Goal: Information Seeking & Learning: Learn about a topic

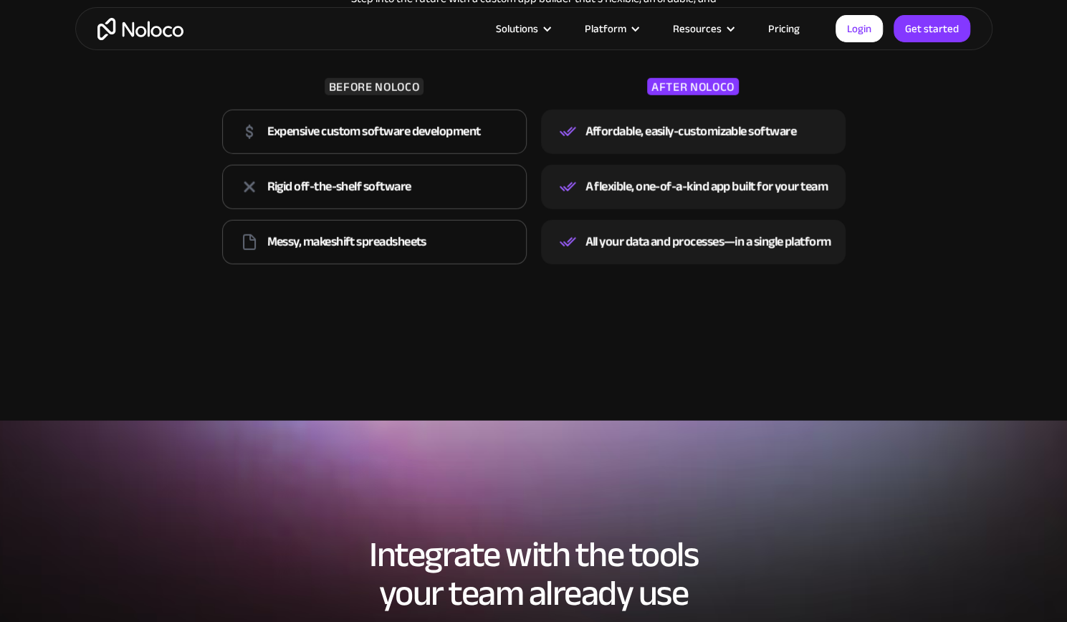
scroll to position [2199, 0]
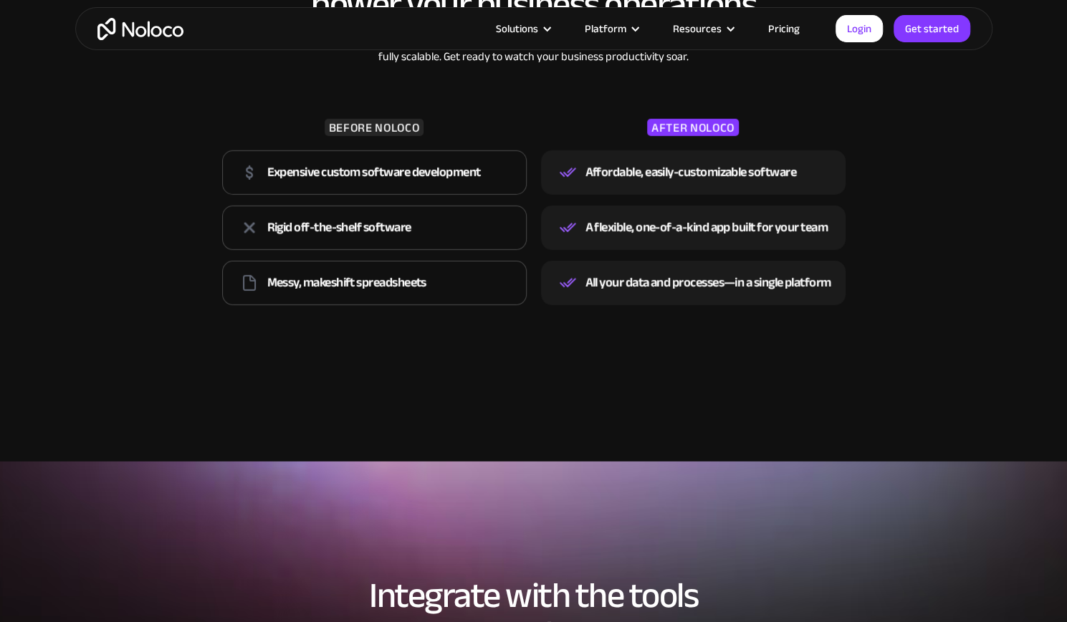
click at [780, 34] on link "Pricing" at bounding box center [783, 28] width 67 height 19
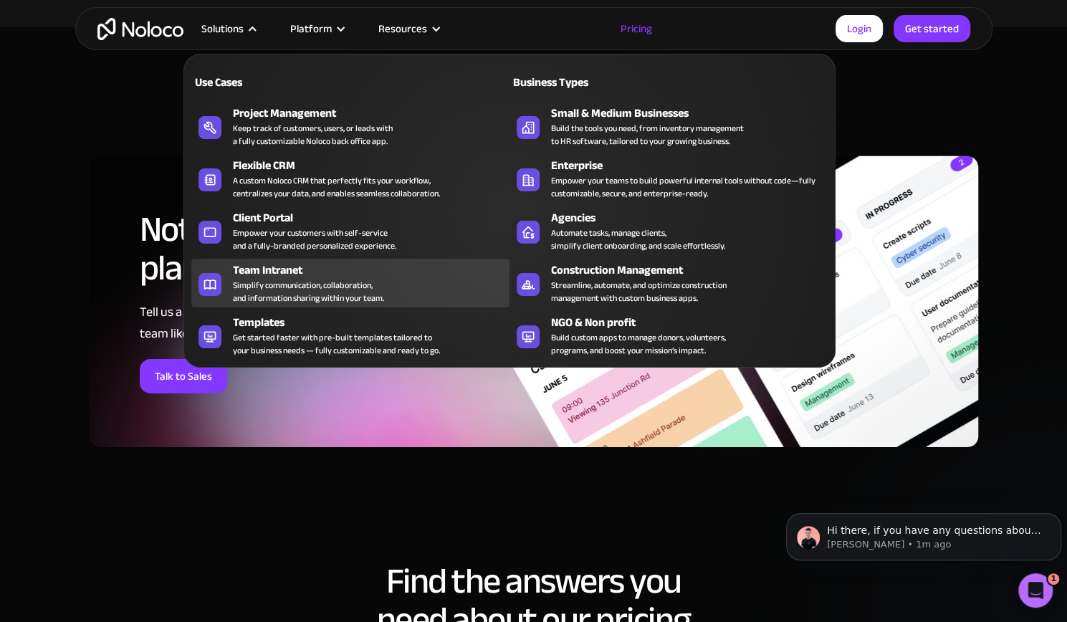
scroll to position [5846, 0]
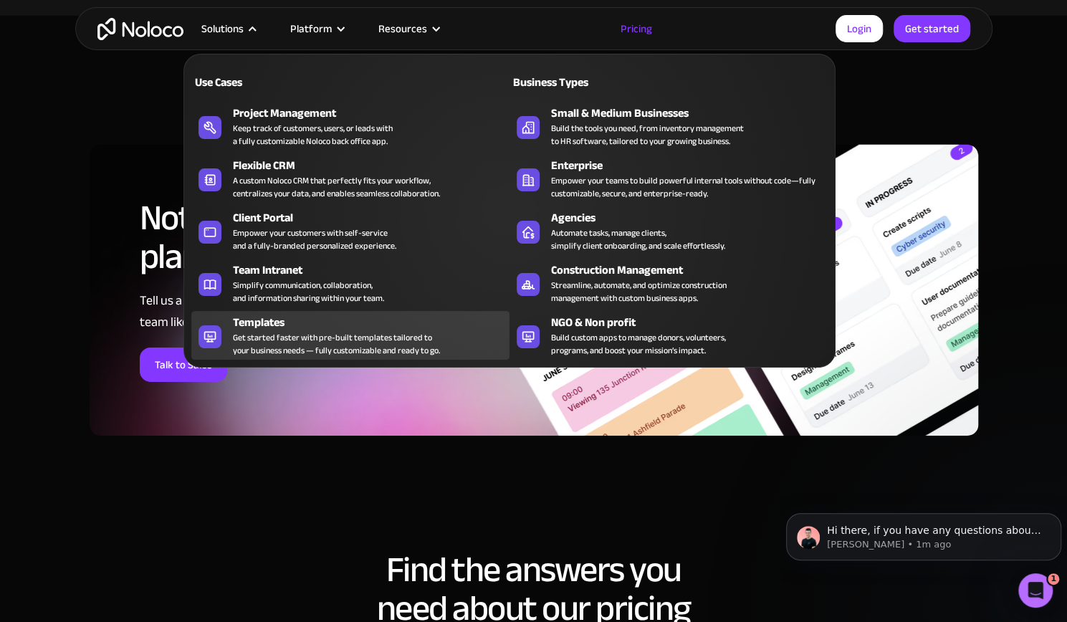
click at [311, 335] on div "Get started faster with pre-built templates tailored to your business needs — f…" at bounding box center [336, 344] width 207 height 26
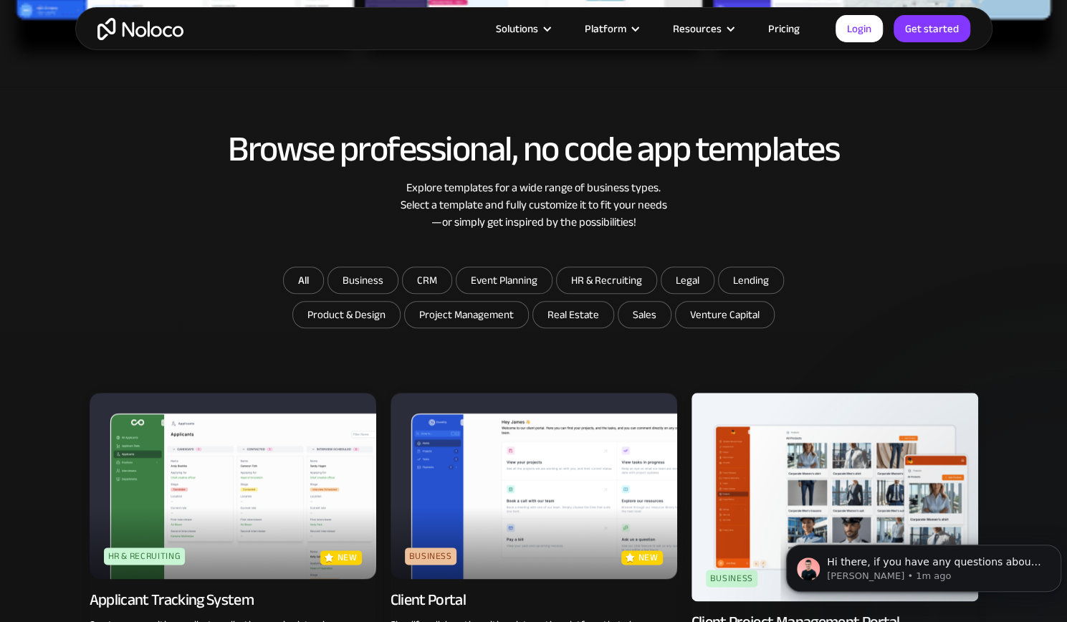
scroll to position [717, 0]
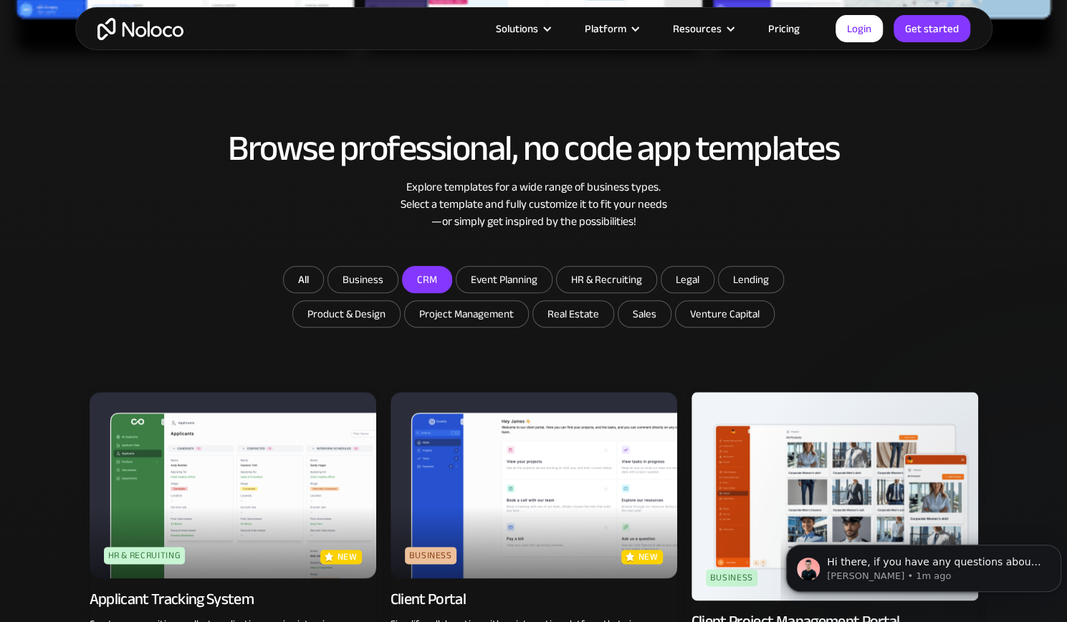
click at [427, 282] on input "CRM" at bounding box center [427, 280] width 49 height 26
checkbox input "true"
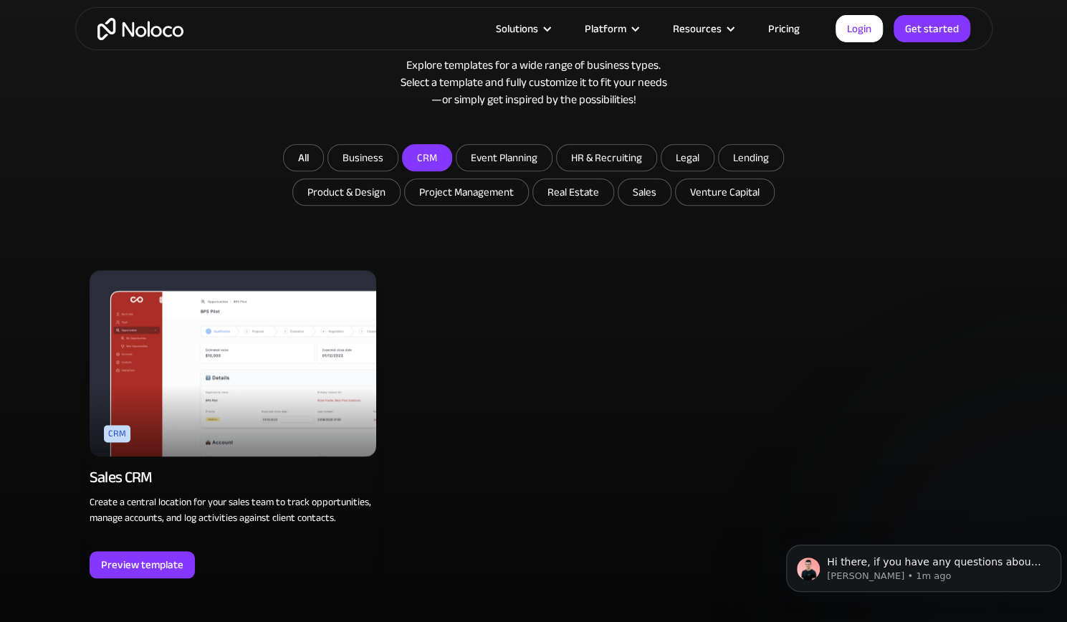
scroll to position [885, 0]
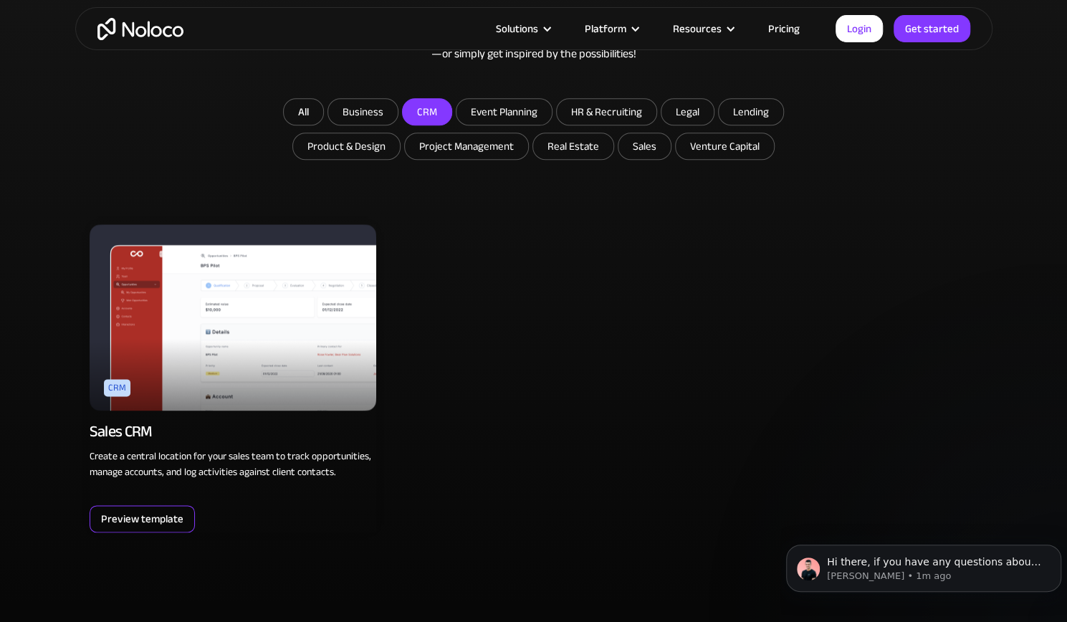
click at [161, 525] on div "Preview template" at bounding box center [142, 519] width 82 height 19
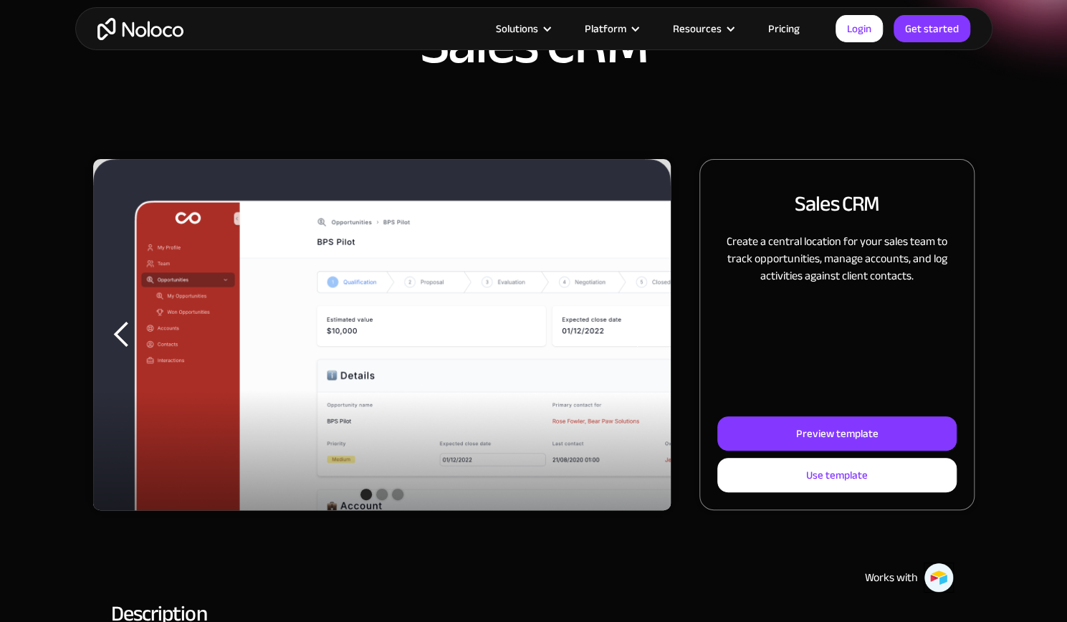
scroll to position [92, 0]
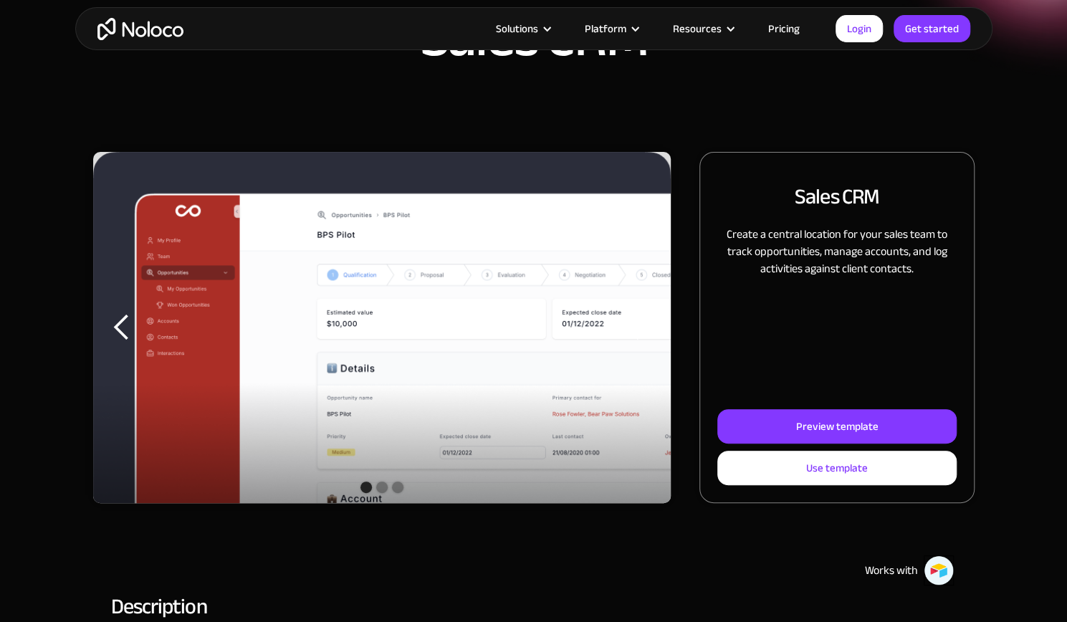
click at [651, 326] on div "next slide" at bounding box center [642, 327] width 29 height 29
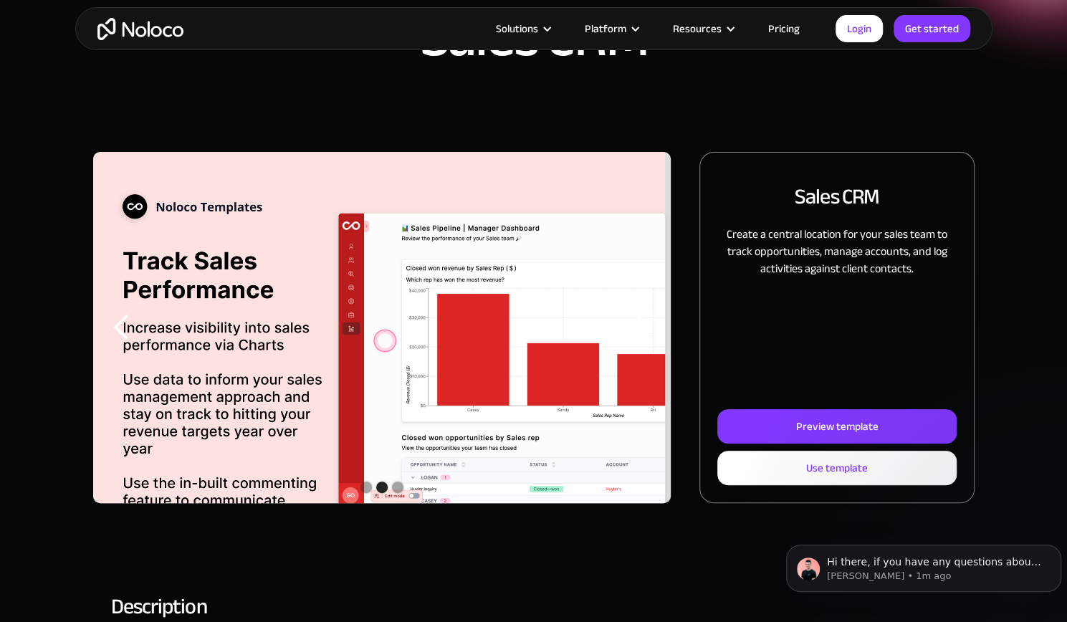
scroll to position [0, 0]
click at [651, 326] on div "next slide" at bounding box center [642, 327] width 29 height 29
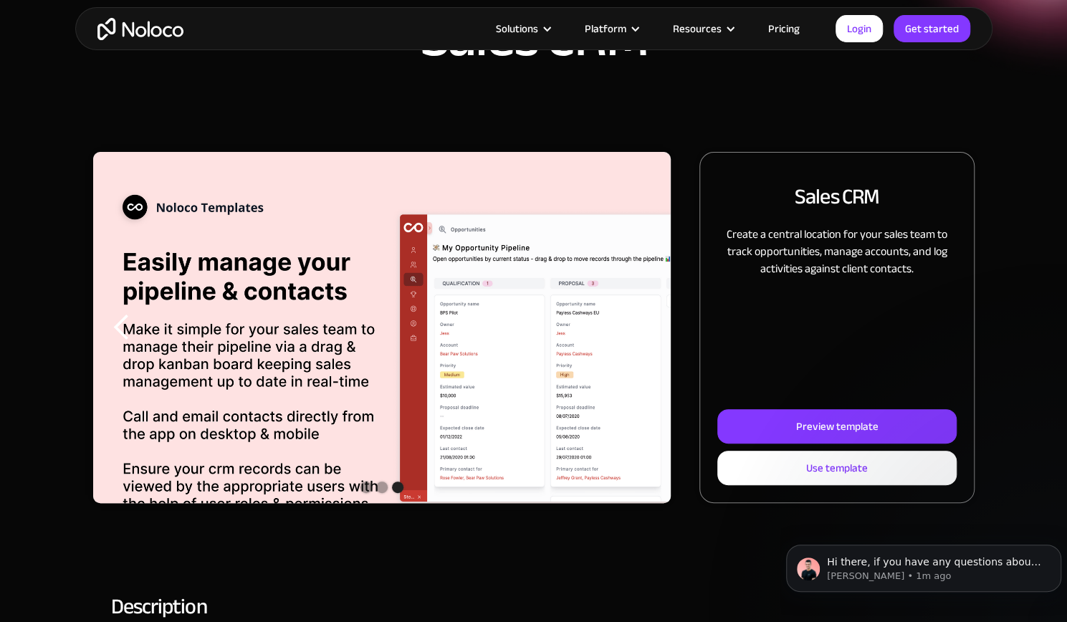
click at [651, 326] on div "next slide" at bounding box center [642, 327] width 29 height 29
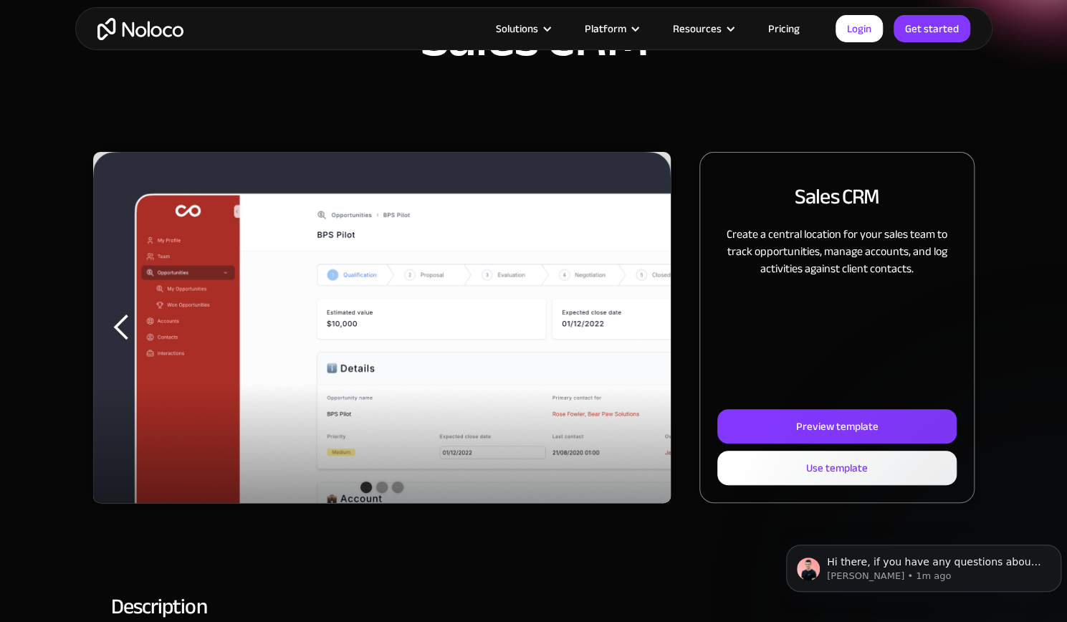
click at [642, 326] on div "next slide" at bounding box center [642, 327] width 29 height 29
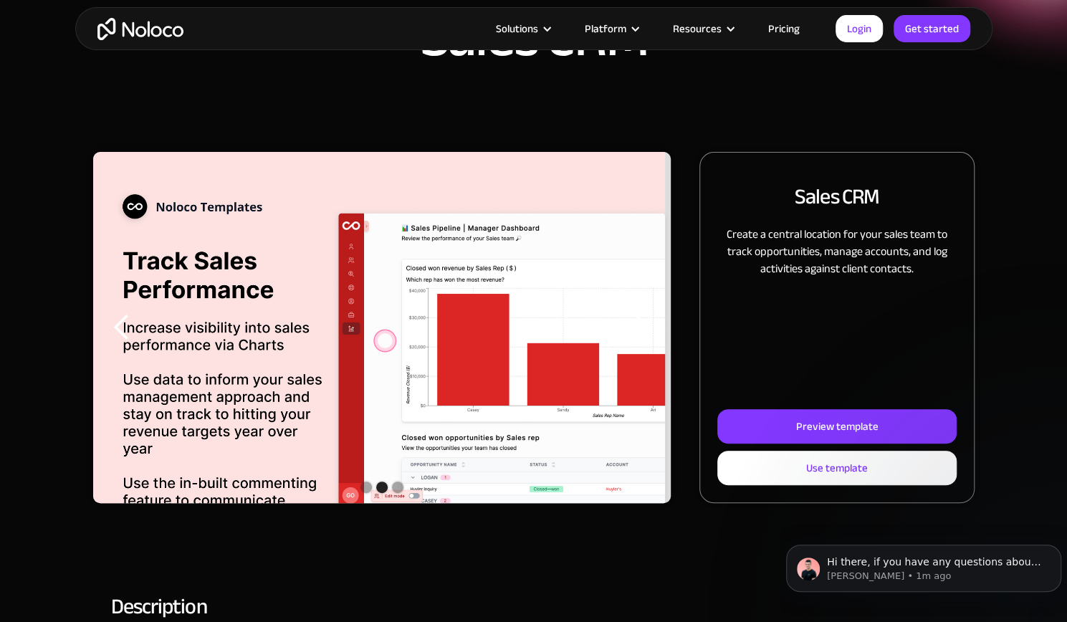
click at [644, 330] on div "next slide" at bounding box center [642, 327] width 29 height 29
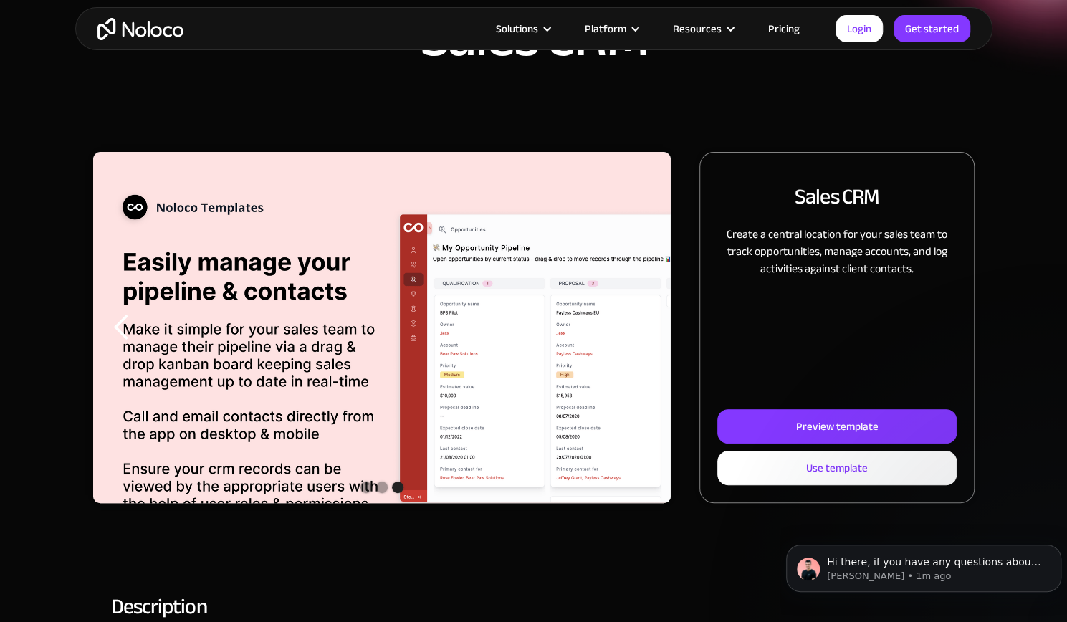
click at [644, 330] on div "next slide" at bounding box center [642, 327] width 29 height 29
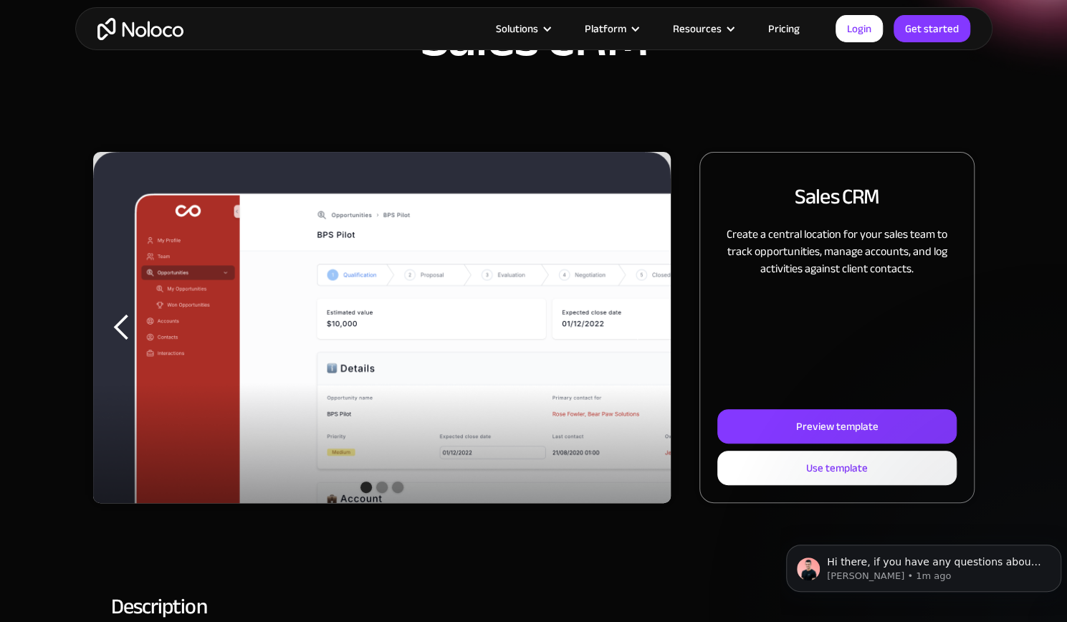
click at [644, 330] on div "next slide" at bounding box center [642, 327] width 29 height 29
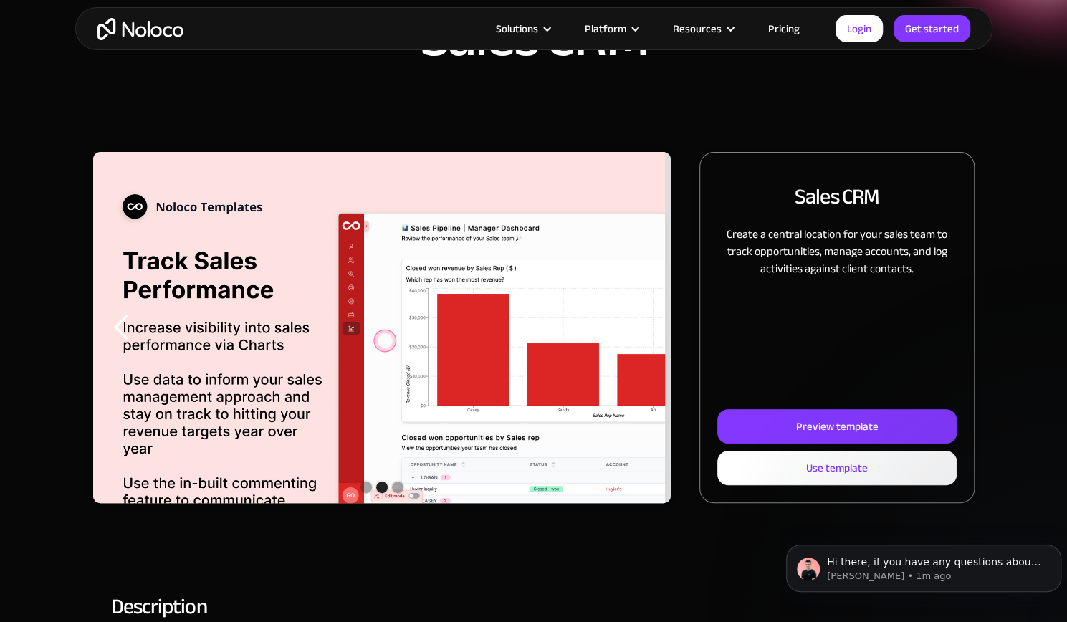
click at [644, 330] on div "next slide" at bounding box center [642, 327] width 29 height 29
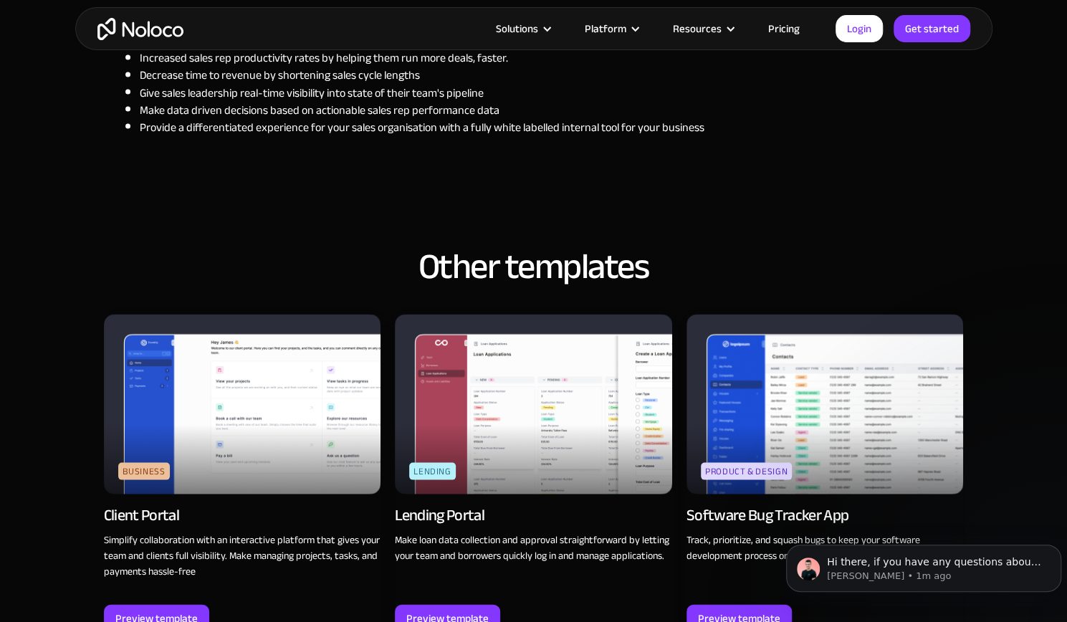
scroll to position [1576, 0]
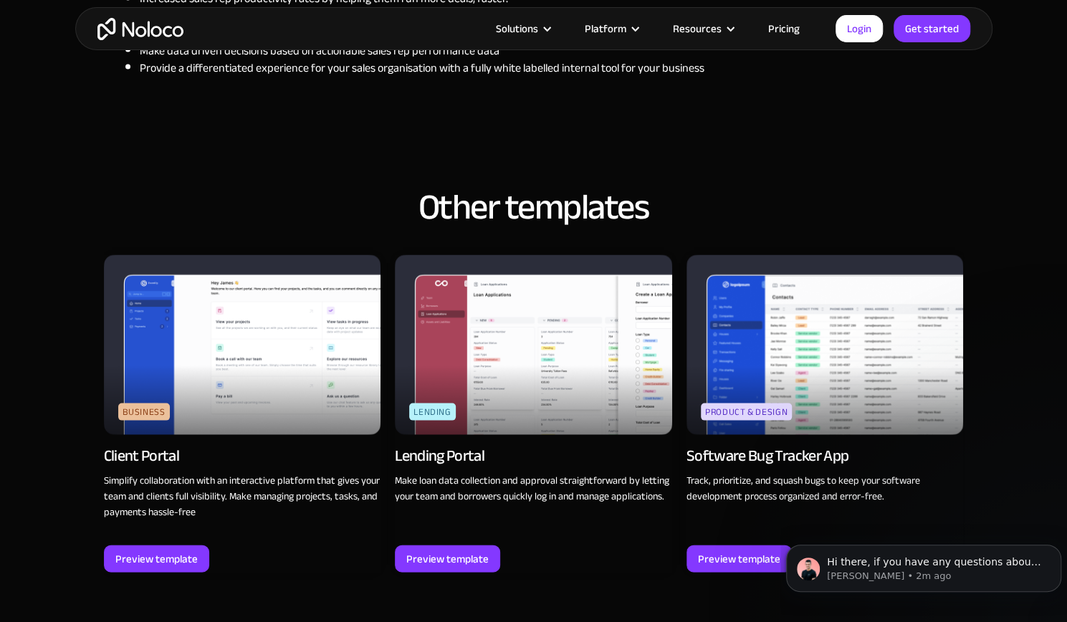
click at [225, 378] on img at bounding box center [242, 344] width 277 height 180
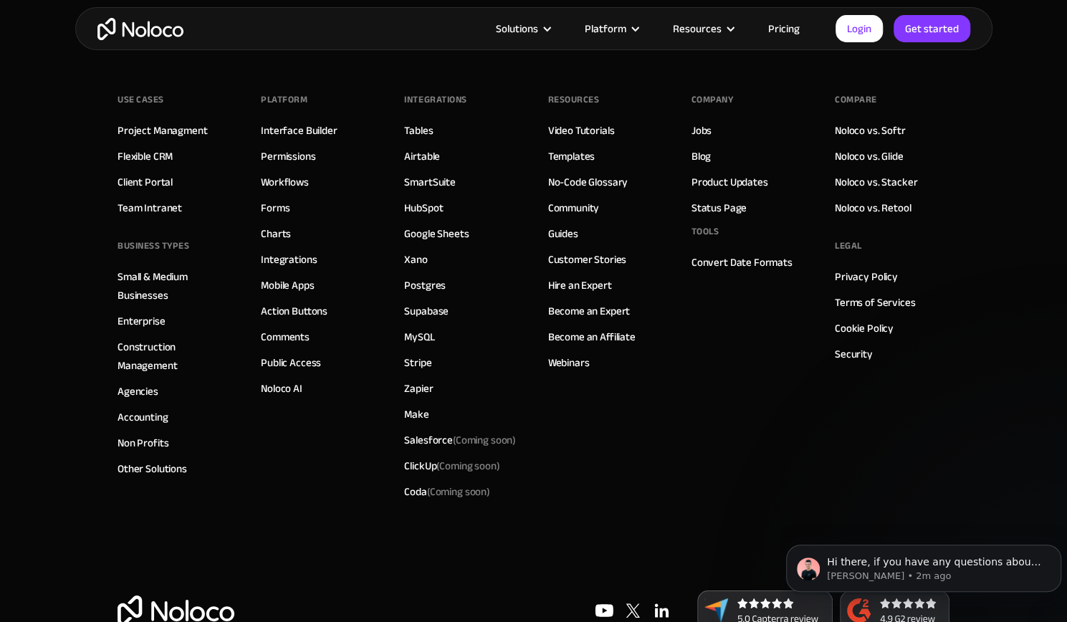
scroll to position [2718, 0]
